Goal: Information Seeking & Learning: Learn about a topic

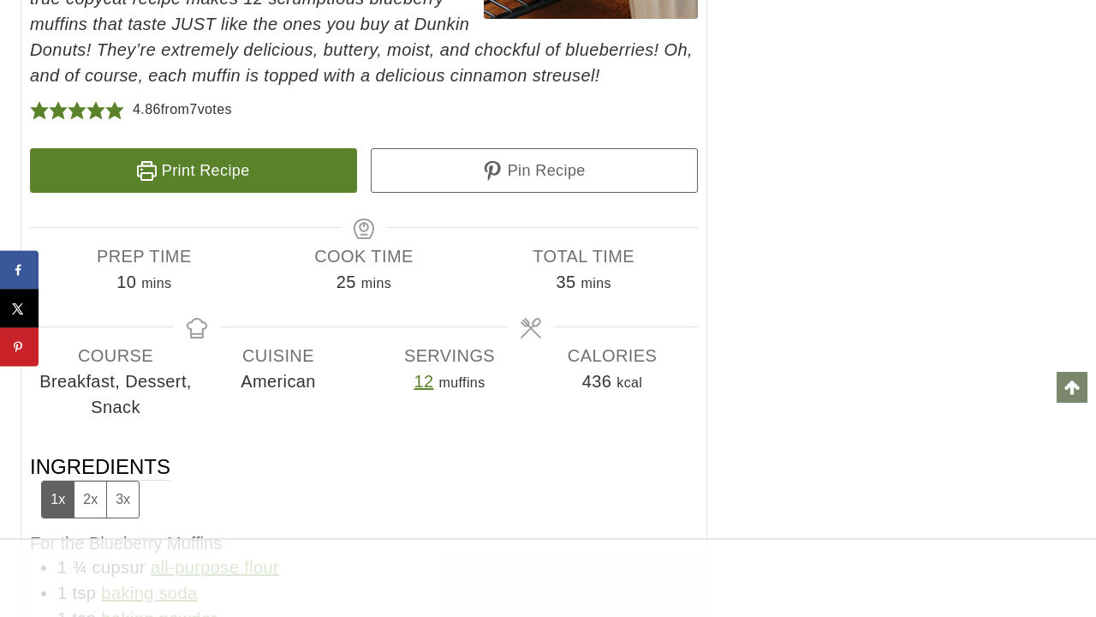
scroll to position [9205, 0]
